Goal: Book appointment/travel/reservation

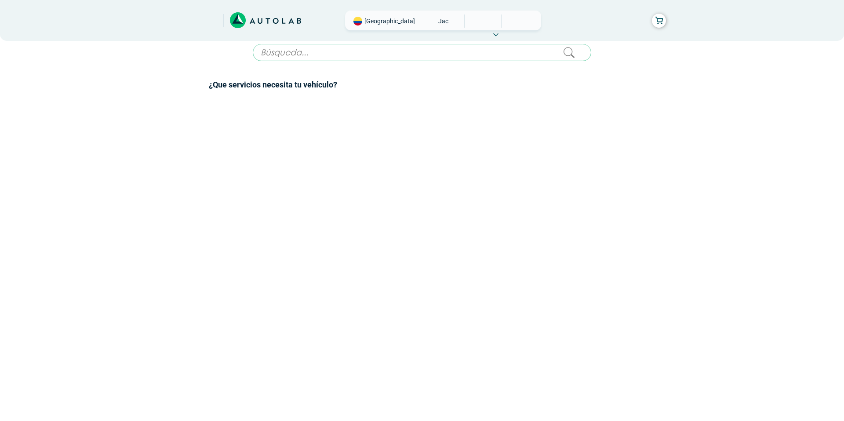
click at [307, 55] on input "text" at bounding box center [422, 52] width 338 height 17
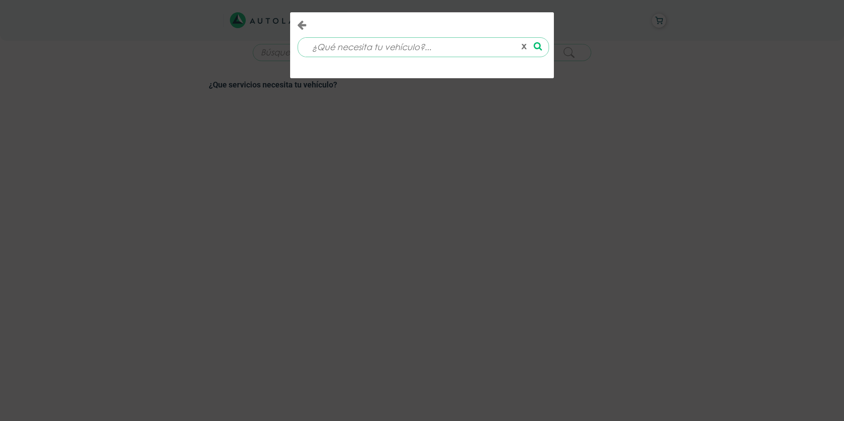
click at [369, 51] on input at bounding box center [409, 47] width 211 height 19
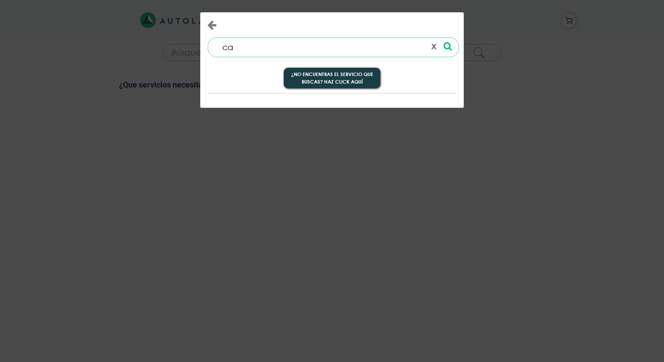
type input "c"
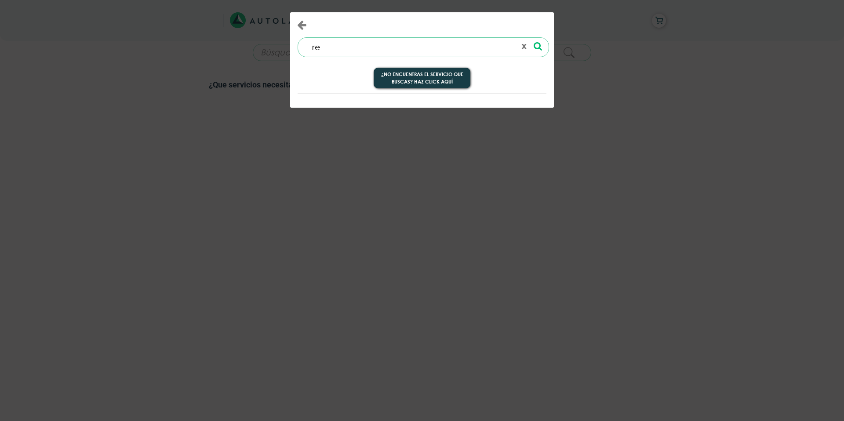
type input "r"
click at [525, 43] on button "x" at bounding box center [524, 47] width 12 height 15
click at [524, 51] on button "x" at bounding box center [524, 47] width 12 height 15
click at [524, 45] on button "x" at bounding box center [524, 47] width 12 height 15
click at [575, 46] on div "x" at bounding box center [422, 210] width 844 height 421
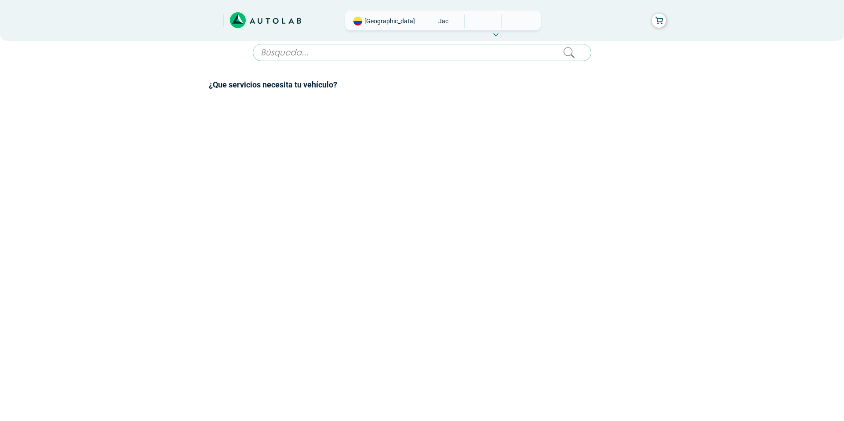
click at [428, 22] on span "JAC" at bounding box center [443, 20] width 31 height 13
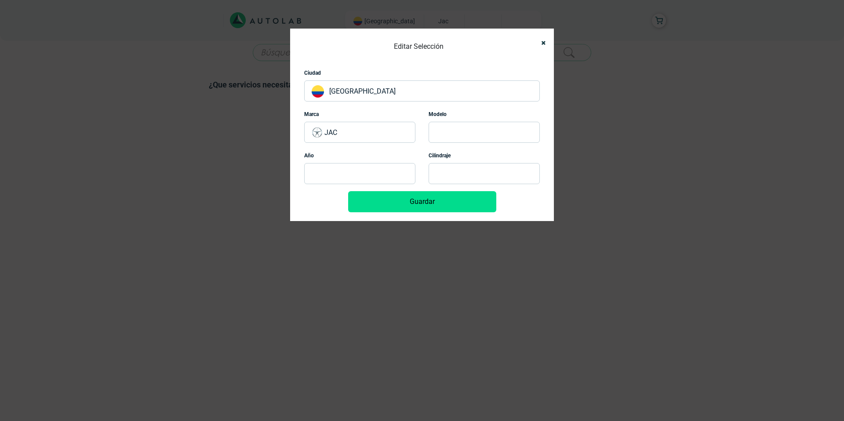
click at [341, 141] on p "JAC" at bounding box center [359, 132] width 111 height 21
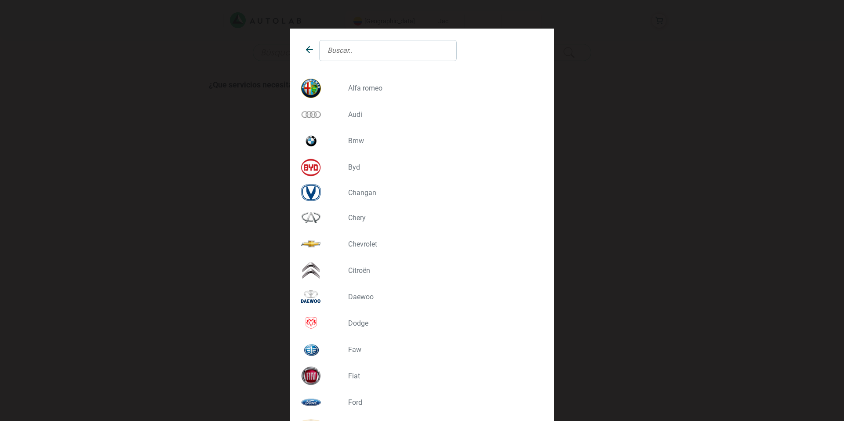
click at [356, 53] on input "text" at bounding box center [388, 50] width 138 height 21
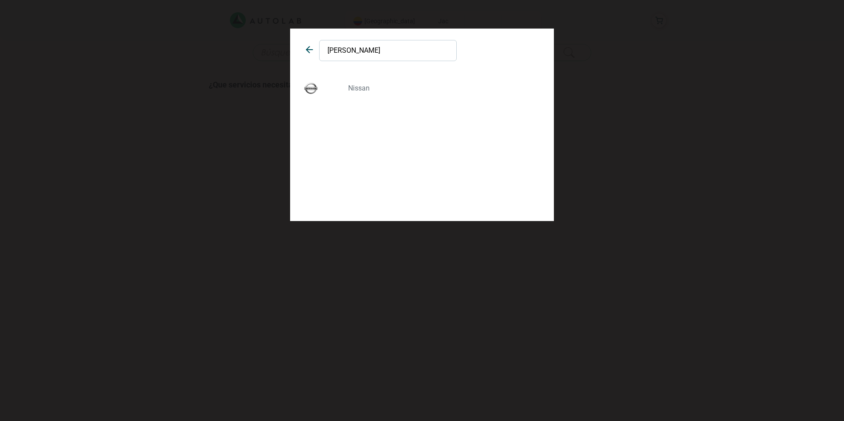
click at [360, 82] on div "NISSAN" at bounding box center [421, 88] width 249 height 26
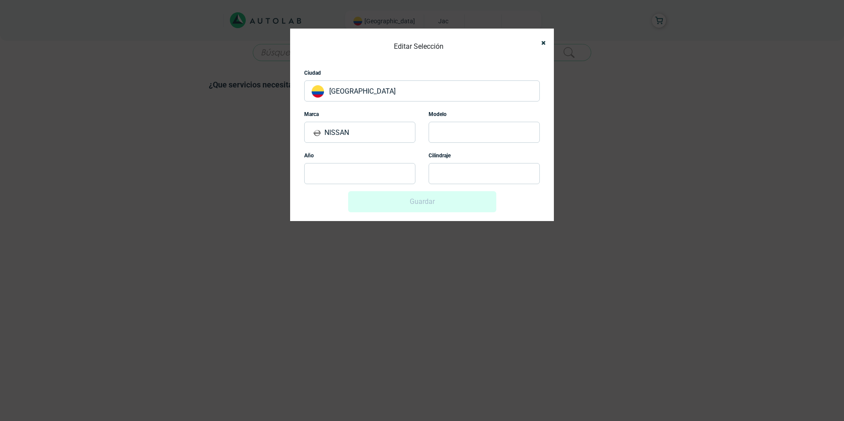
click at [458, 132] on p at bounding box center [483, 132] width 111 height 21
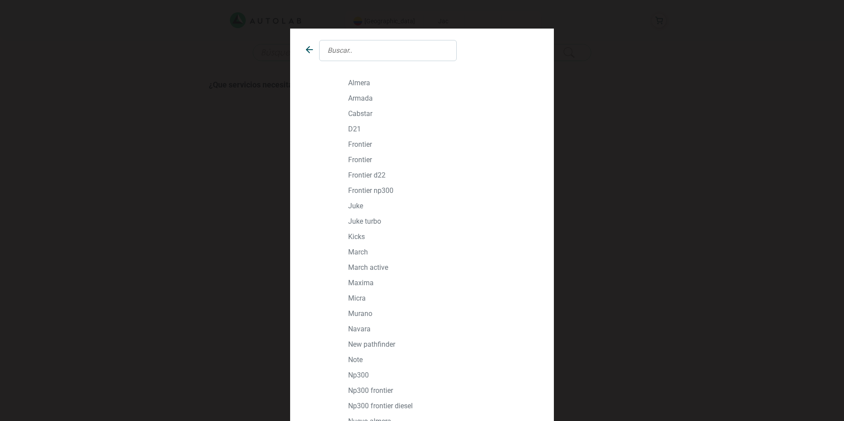
click at [366, 42] on input "text" at bounding box center [388, 50] width 138 height 21
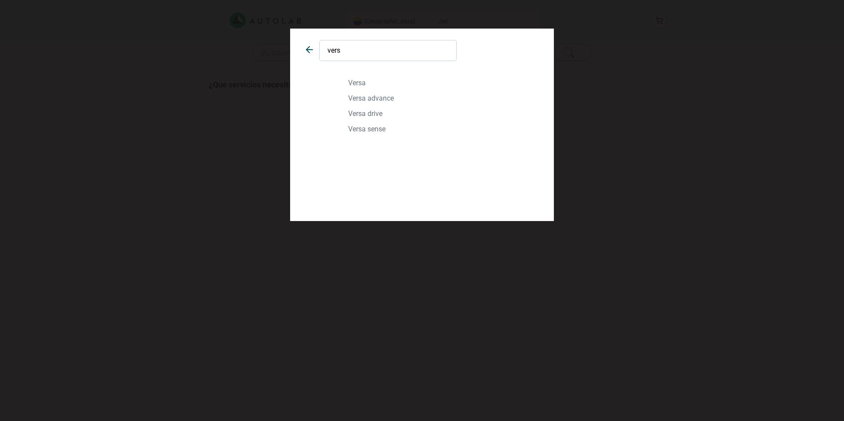
type input "vers"
click at [364, 82] on p "VERSA" at bounding box center [442, 83] width 188 height 8
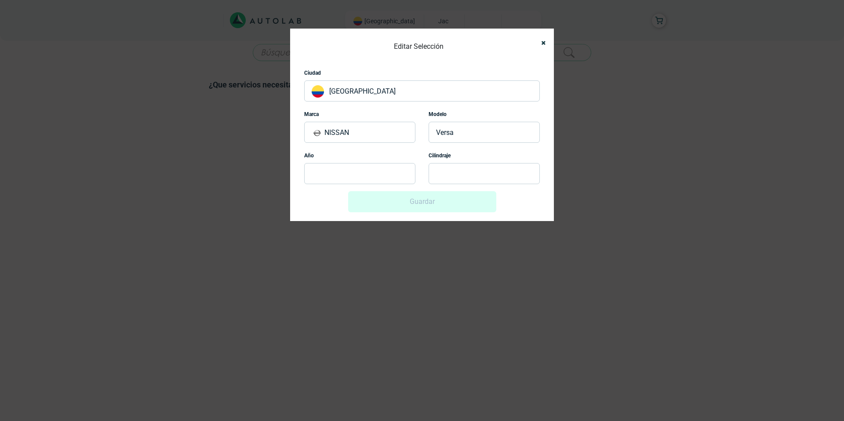
click at [341, 166] on p at bounding box center [359, 173] width 111 height 21
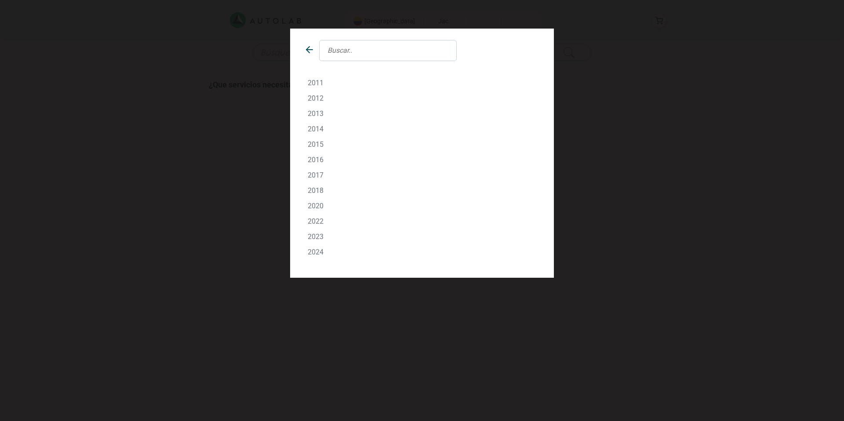
click at [315, 222] on p "2022" at bounding box center [422, 221] width 228 height 8
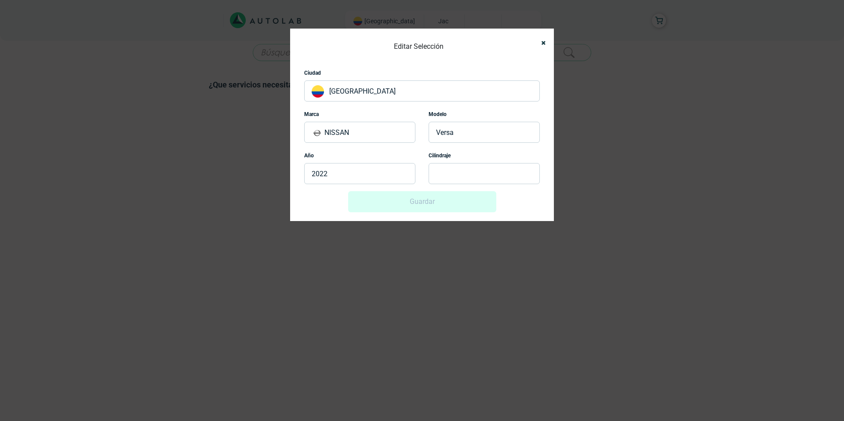
click at [456, 174] on p at bounding box center [483, 173] width 111 height 21
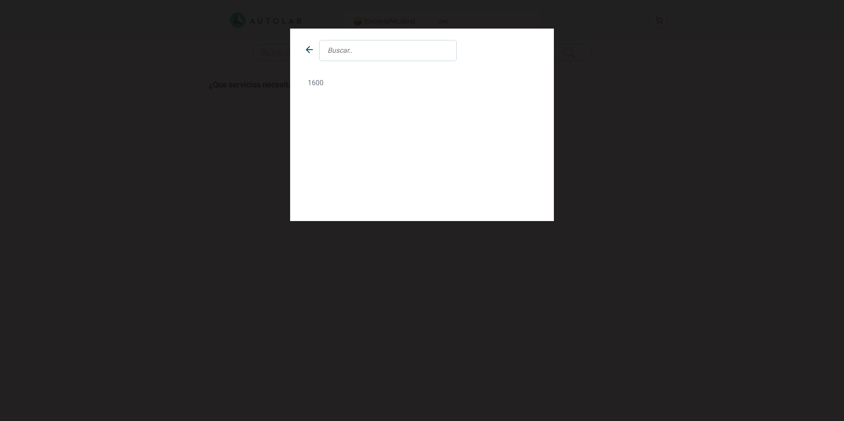
click at [396, 46] on input "text" at bounding box center [388, 50] width 138 height 21
click at [321, 83] on p "1600" at bounding box center [422, 83] width 228 height 8
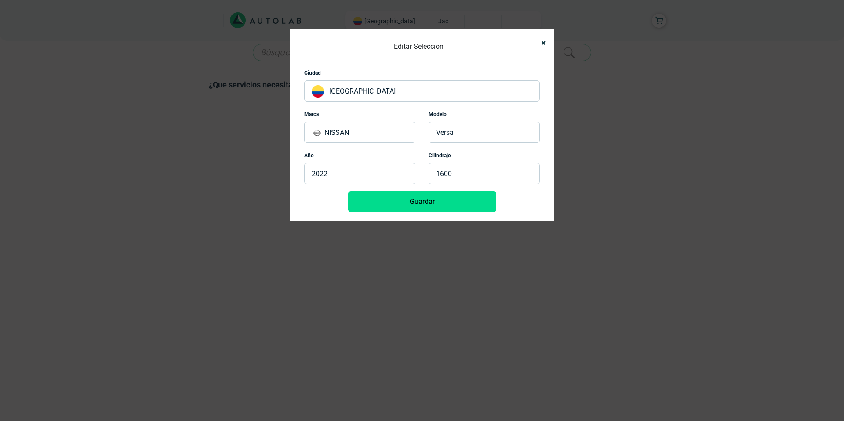
click at [425, 202] on button "Guardar" at bounding box center [422, 201] width 148 height 21
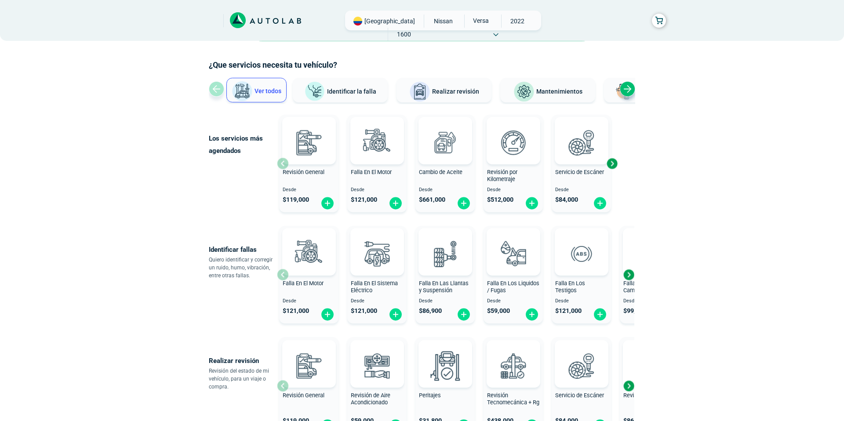
click at [553, 88] on span "Mantenimientos" at bounding box center [559, 91] width 46 height 7
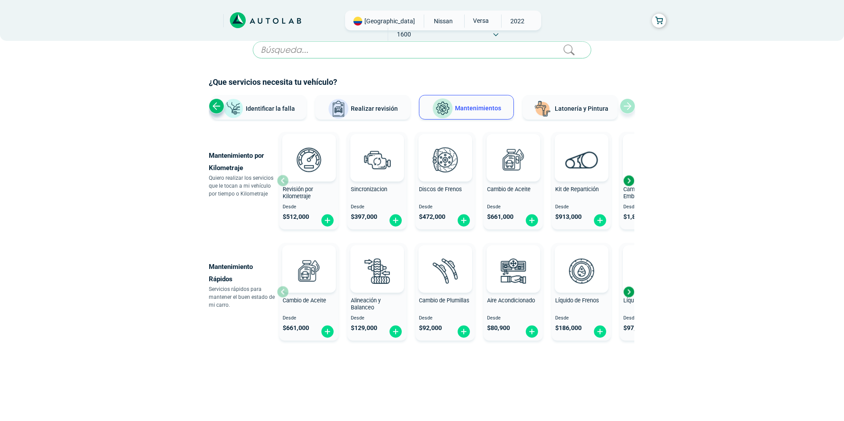
click at [627, 181] on div "Next slide" at bounding box center [628, 180] width 13 height 13
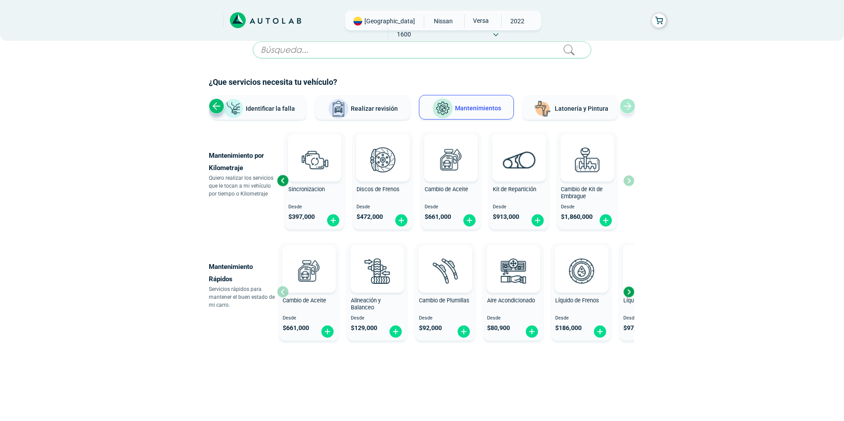
click at [628, 287] on div "Next slide" at bounding box center [628, 291] width 13 height 13
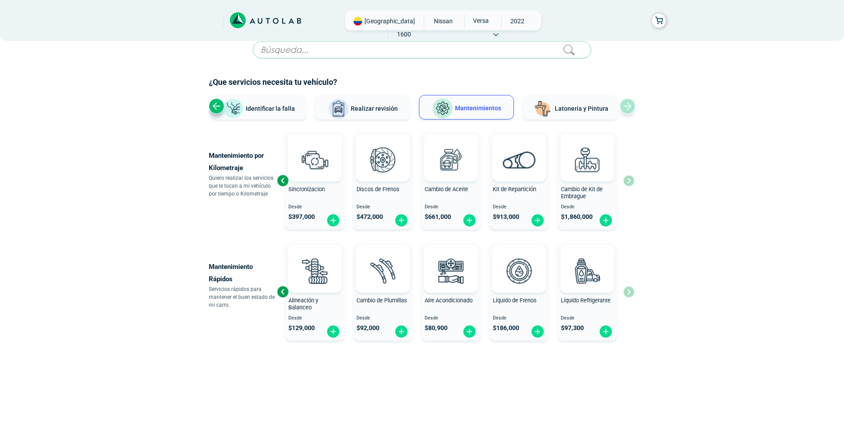
click at [628, 287] on div "Cambio de Aceite Desde $ 661,000 Alineación y Balanceo Desde $ 129,000 Cambio d…" at bounding box center [455, 291] width 357 height 105
click at [282, 293] on div "Previous slide" at bounding box center [282, 291] width 13 height 13
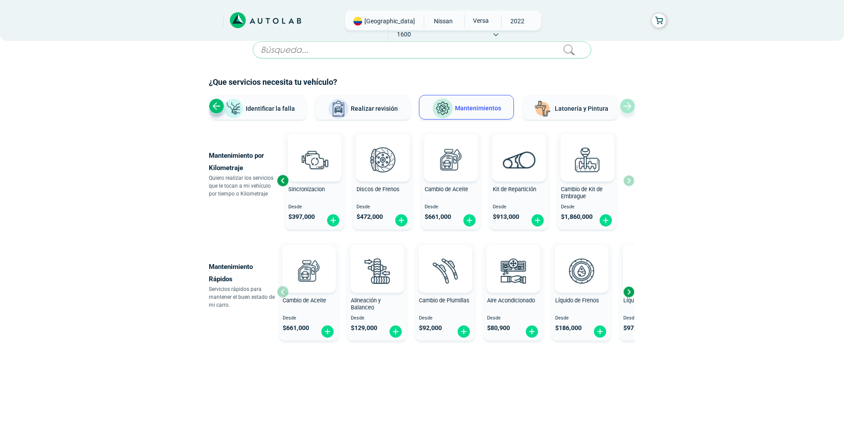
click at [630, 292] on div "Next slide" at bounding box center [628, 291] width 13 height 13
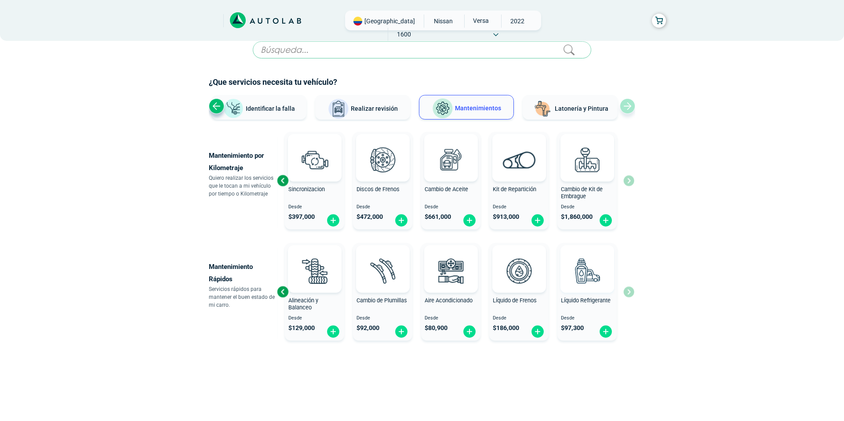
click at [595, 282] on img at bounding box center [586, 270] width 39 height 39
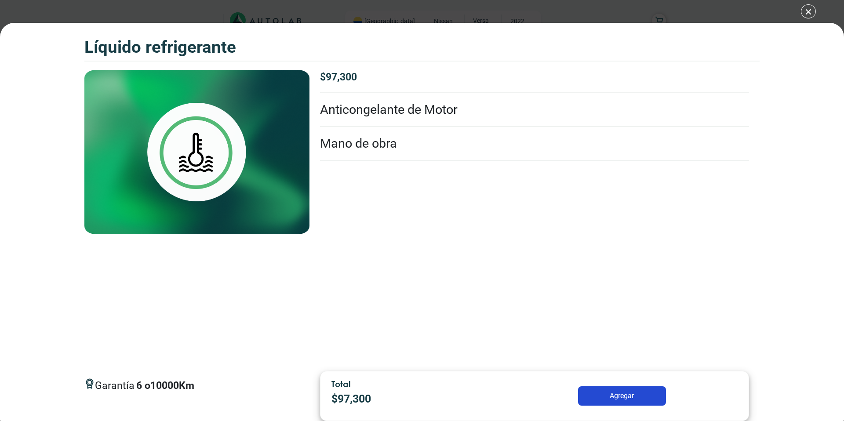
click at [379, 146] on li "Mano de obra" at bounding box center [534, 144] width 429 height 34
click at [394, 213] on div "Garantía 6 o 10000 Km $ 97,300 Cambio de Refrigerante de Motor Anticongelante d…" at bounding box center [534, 217] width 450 height 294
click at [332, 303] on div "Garantía 6 o 10000 Km $ 97,300 Cambio de Refrigerante de Motor Anticongelante d…" at bounding box center [534, 217] width 450 height 294
click at [350, 398] on p "$ 97,300" at bounding box center [412, 399] width 162 height 16
click at [351, 137] on li "Mano de obra" at bounding box center [534, 144] width 429 height 34
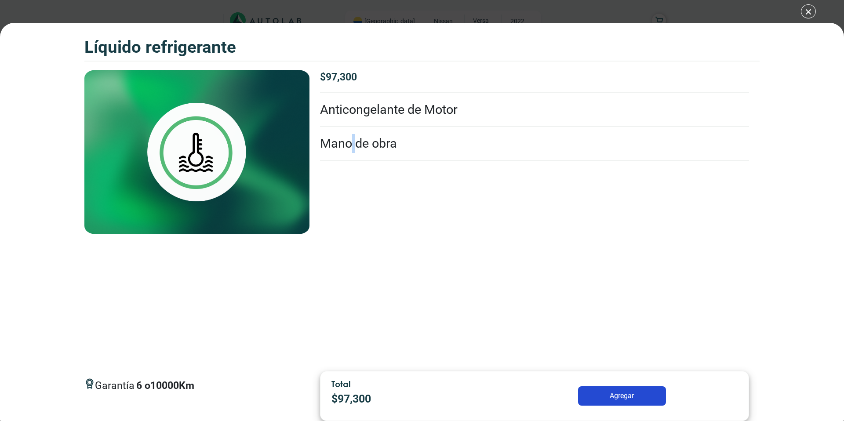
click at [351, 137] on li "Mano de obra" at bounding box center [534, 144] width 429 height 34
click at [619, 391] on button "Agregar" at bounding box center [622, 395] width 88 height 19
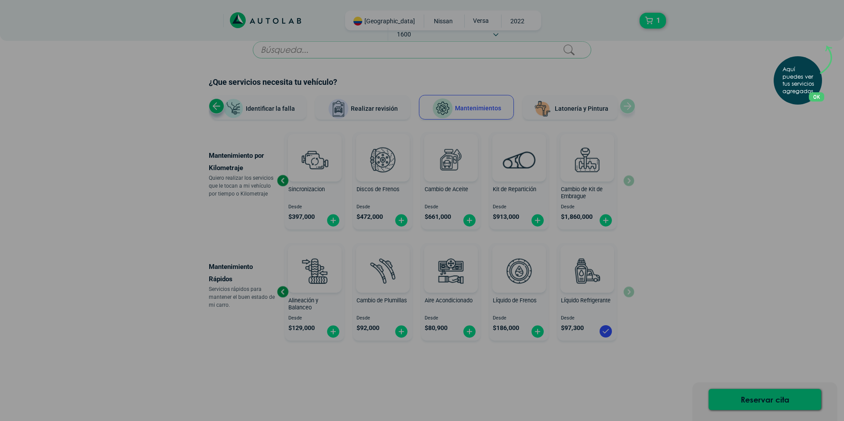
click at [732, 183] on div "Aquí puedes ver tus servicios agregados. OK .aex,.bex{fill:none!important;strok…" at bounding box center [422, 210] width 844 height 421
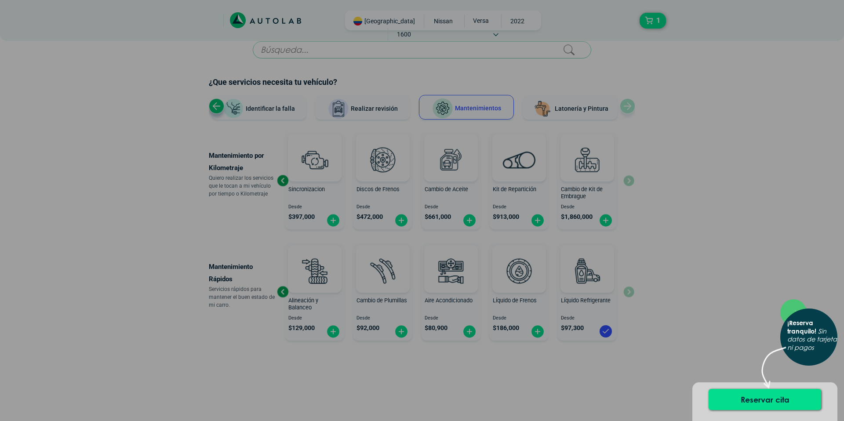
click at [772, 384] on div "Reservar cita" at bounding box center [764, 401] width 145 height 39
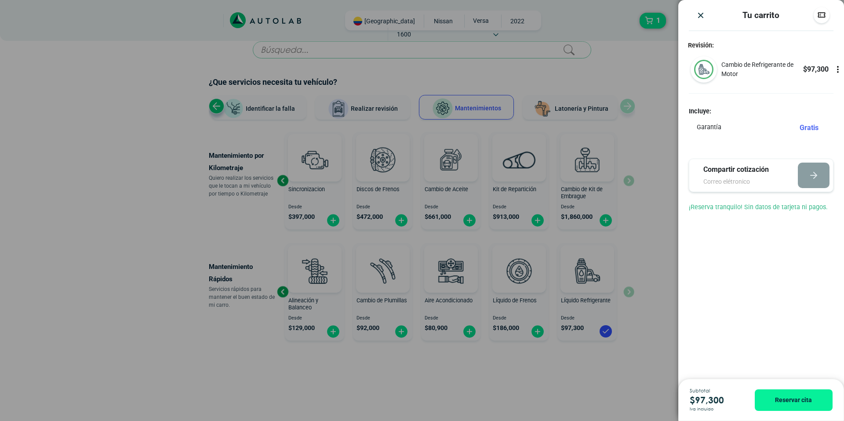
click at [795, 66] on p "Cambio de Refrigerante de Motor" at bounding box center [761, 69] width 81 height 18
click at [699, 12] on img "Close" at bounding box center [700, 15] width 9 height 9
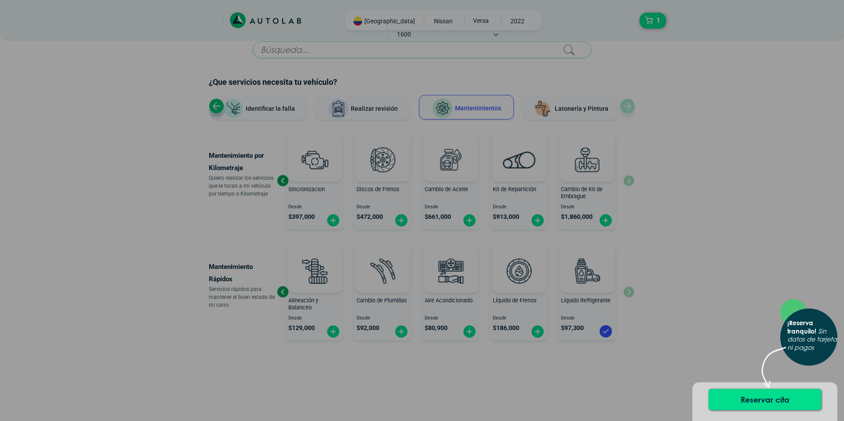
click at [646, 58] on div "× ¡Reserva tranquilo! Sin datos de tarjeta ni pagos" at bounding box center [422, 210] width 844 height 421
